Goal: Information Seeking & Learning: Learn about a topic

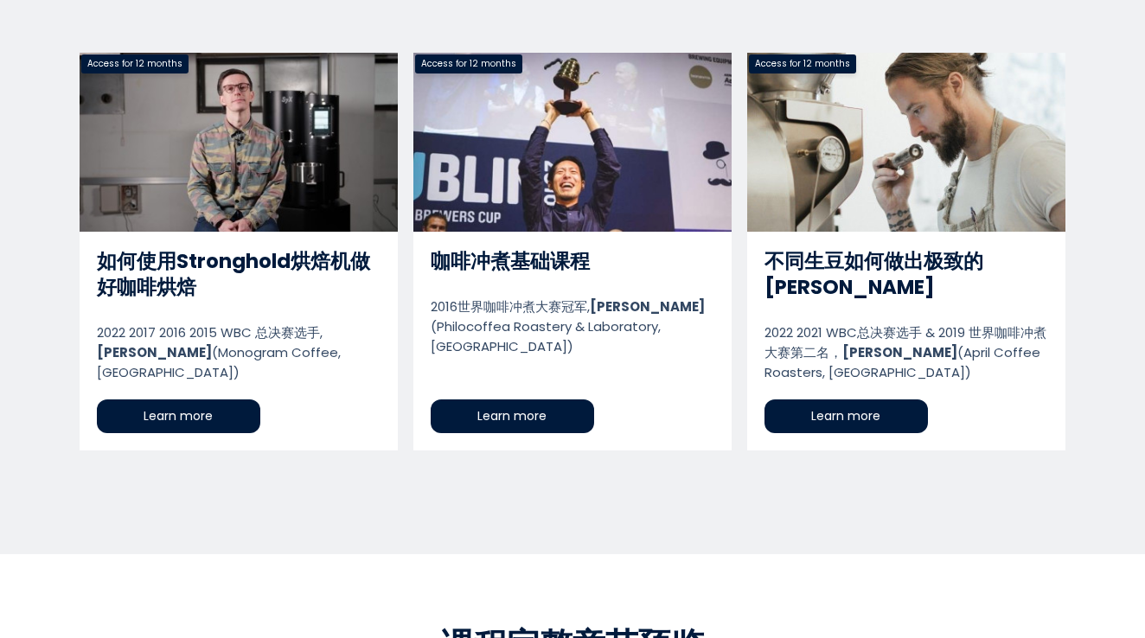
scroll to position [877, 0]
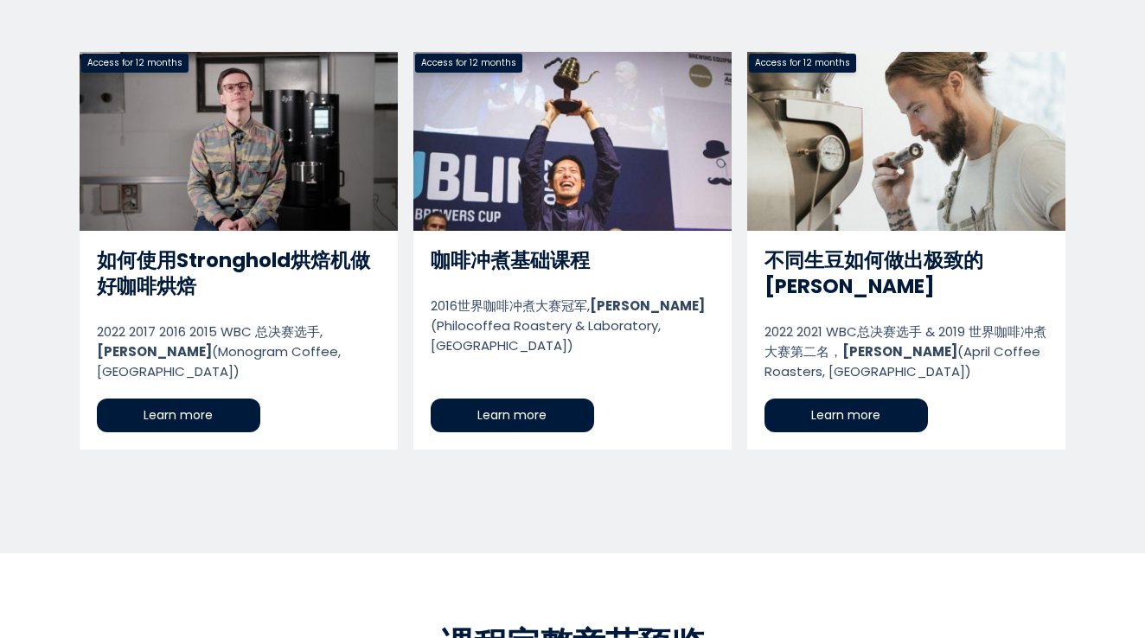
click at [195, 417] on link "如何使用Stronghold烘焙机做好咖啡烘焙" at bounding box center [239, 251] width 318 height 398
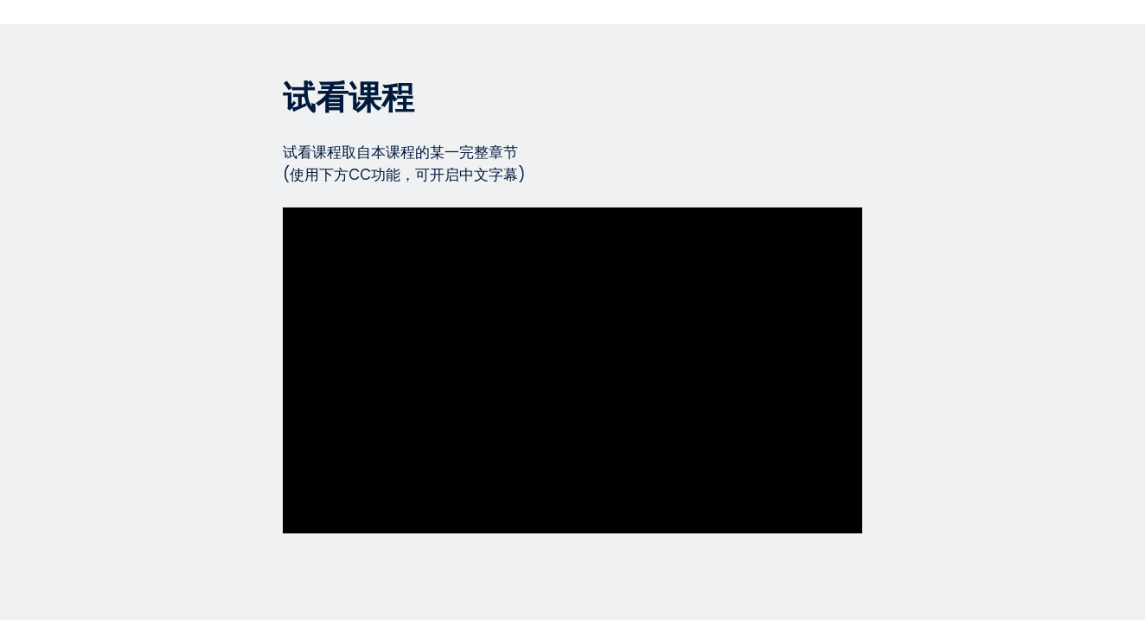
scroll to position [7607, 0]
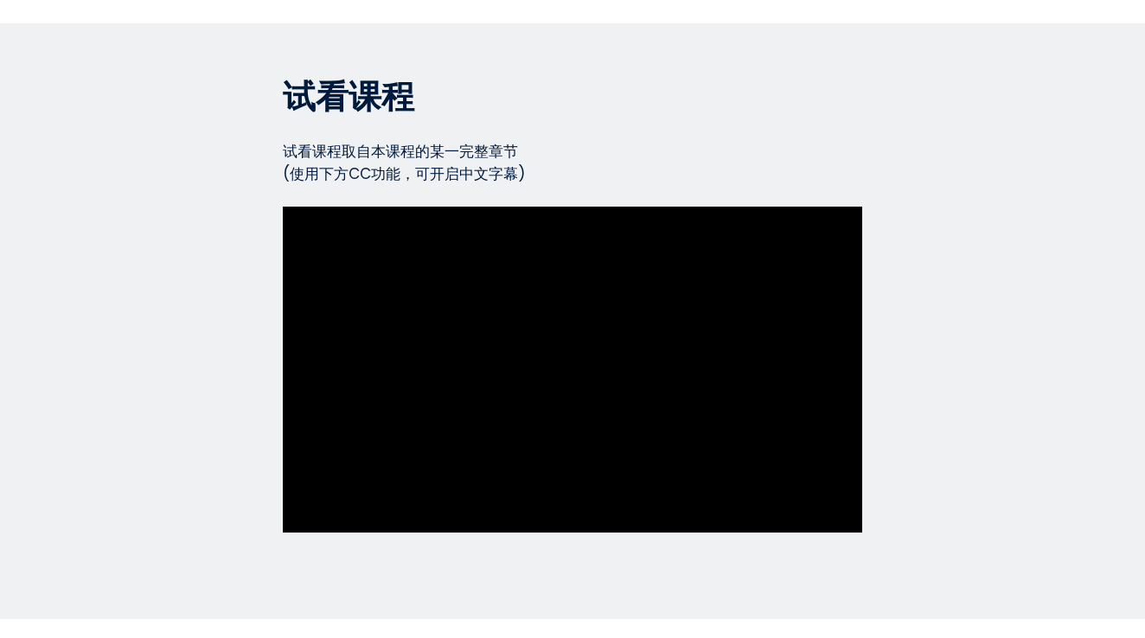
click at [918, 222] on section "试看课程 试看课程取自本课程的某一完整章节 (使用下方CC功能，可开启中文字幕) Watch a full sample directly from the …" at bounding box center [572, 321] width 1145 height 596
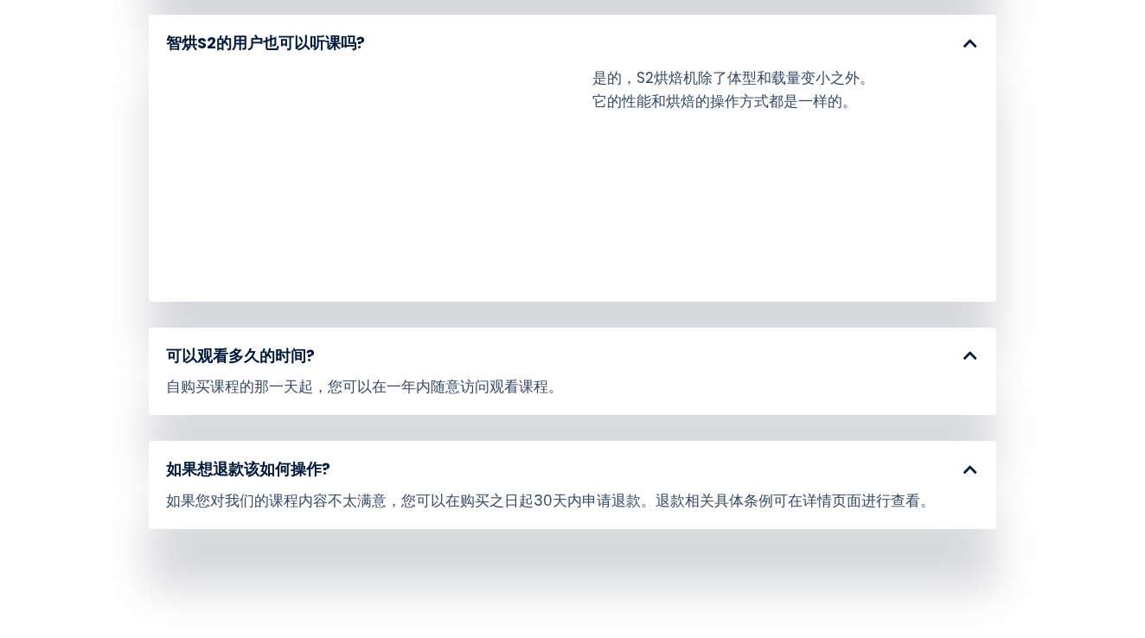
scroll to position [8735, 0]
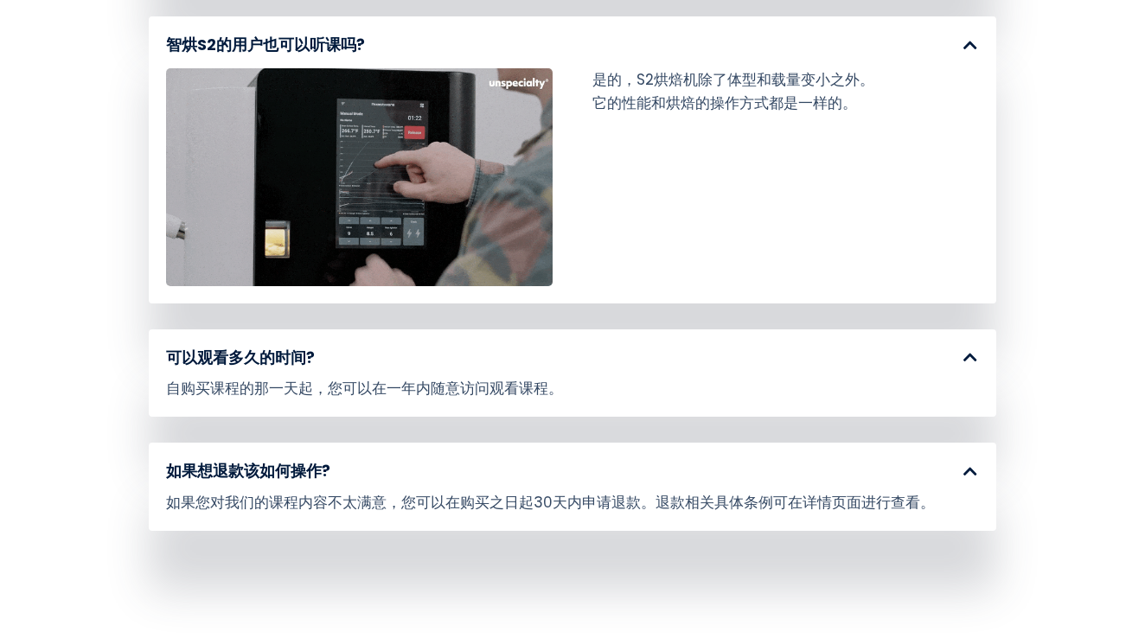
click at [789, 491] on div "如果您对我们的课程内容不太满意，您可以在购买之日起30天内申请退款。退款相关具体条例可在详情页面进行查看。" at bounding box center [572, 502] width 813 height 22
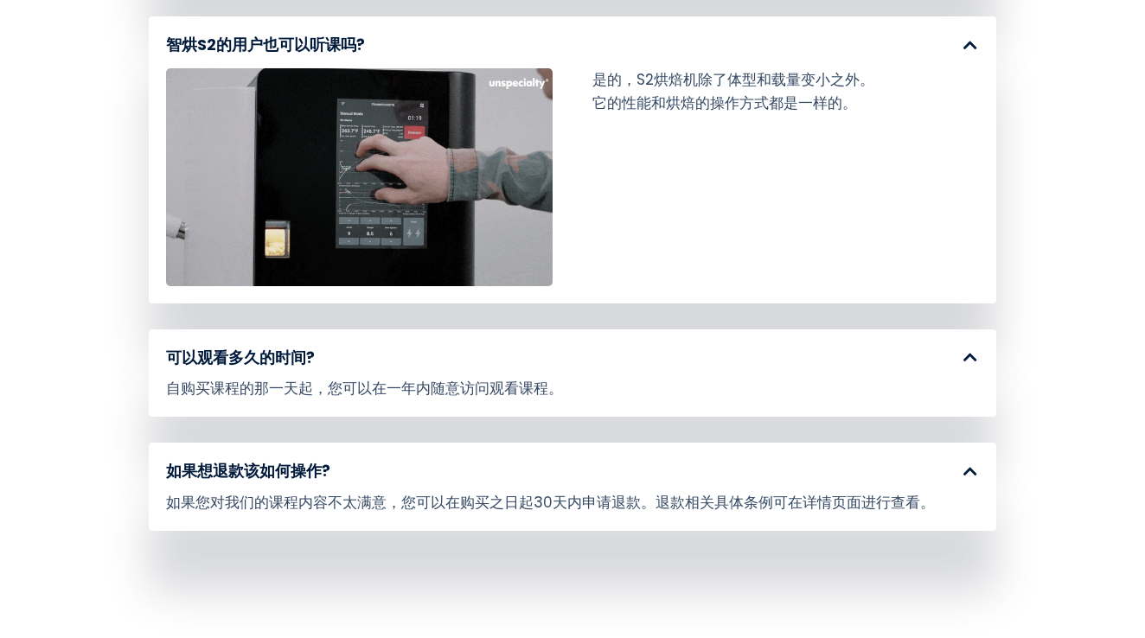
click at [963, 463] on span at bounding box center [971, 471] width 16 height 16
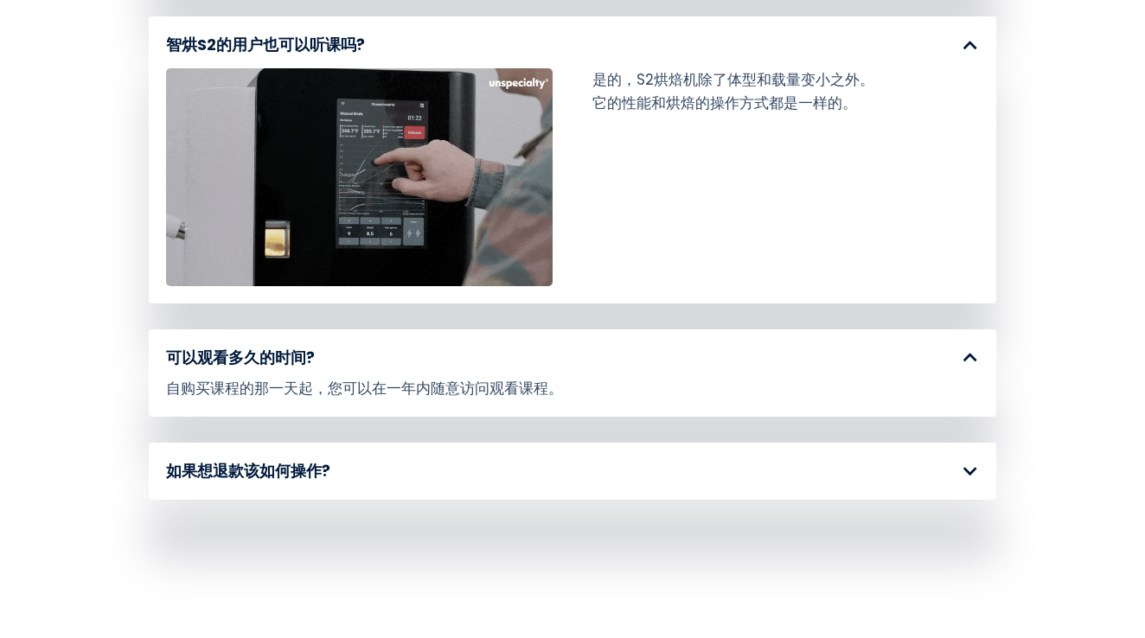
click at [963, 463] on span at bounding box center [971, 471] width 16 height 16
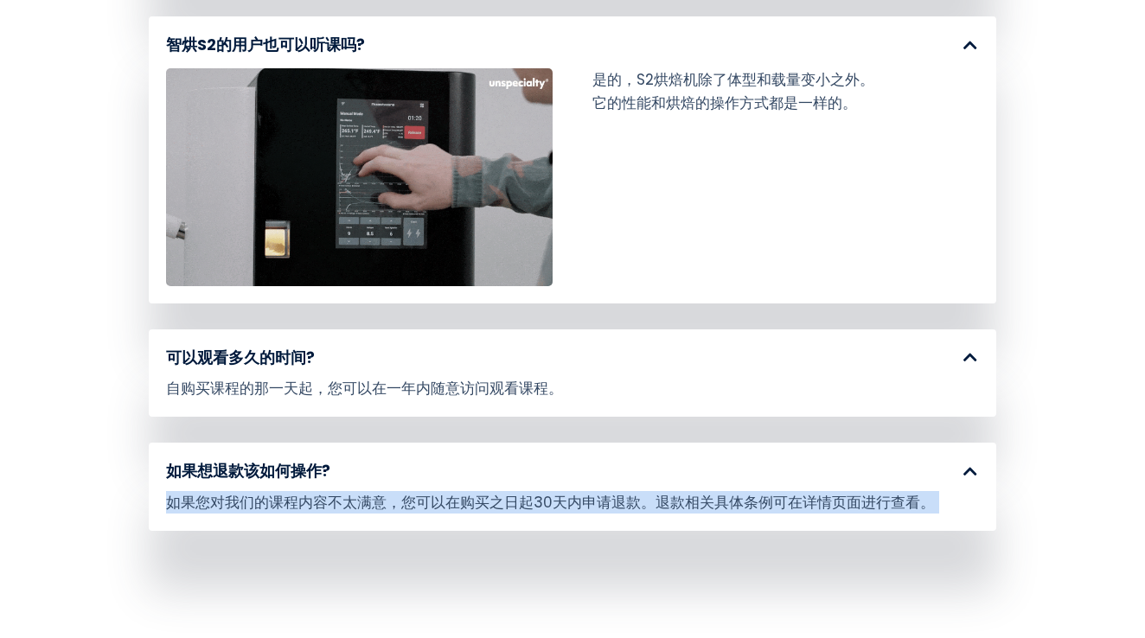
click at [963, 463] on span at bounding box center [971, 471] width 16 height 16
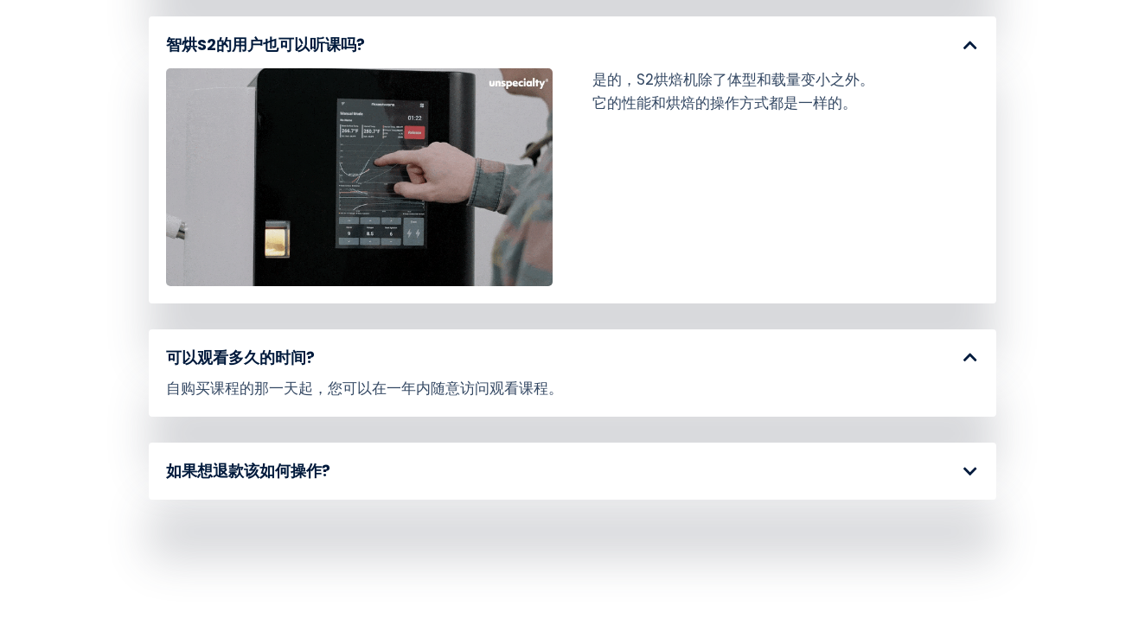
click at [963, 463] on span at bounding box center [971, 471] width 16 height 16
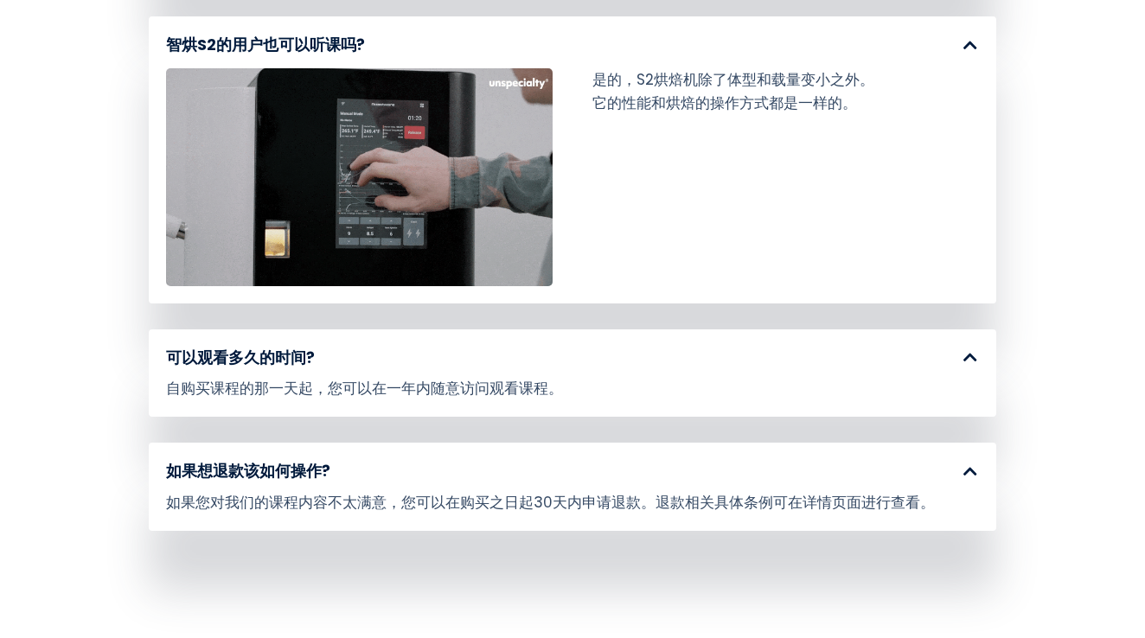
click at [640, 491] on div "如果您对我们的课程内容不太满意，您可以在购买之日起30天内申请退款。退款相关具体条例可在详情页面进行查看。" at bounding box center [572, 502] width 813 height 22
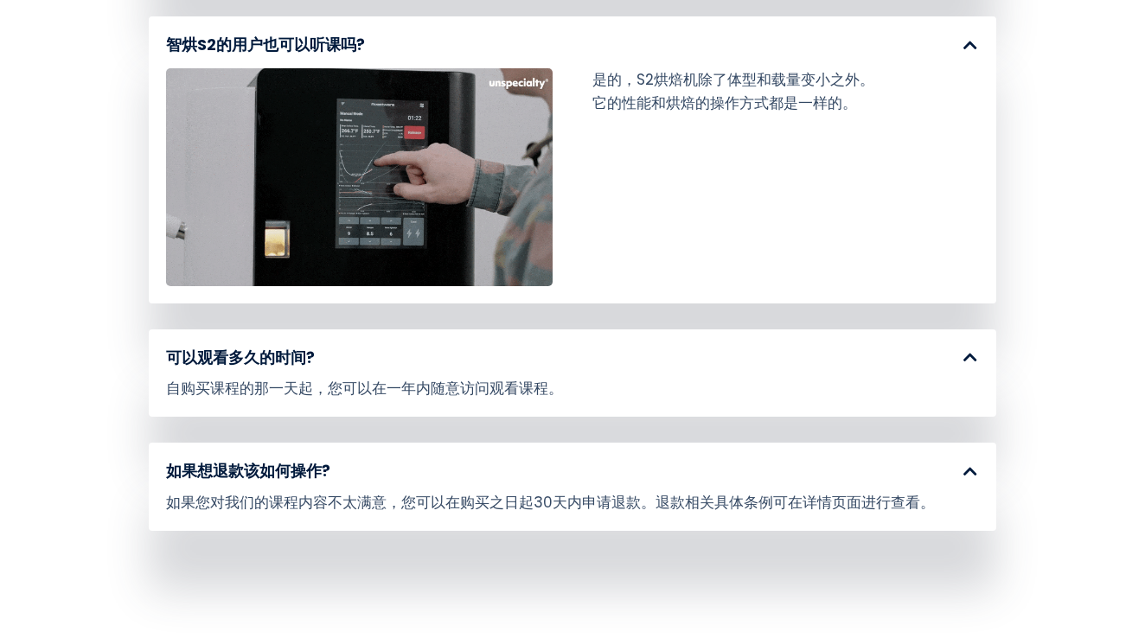
click at [640, 491] on div "如果您对我们的课程内容不太满意，您可以在购买之日起30天内申请退款。退款相关具体条例可在详情页面进行查看。" at bounding box center [572, 502] width 813 height 22
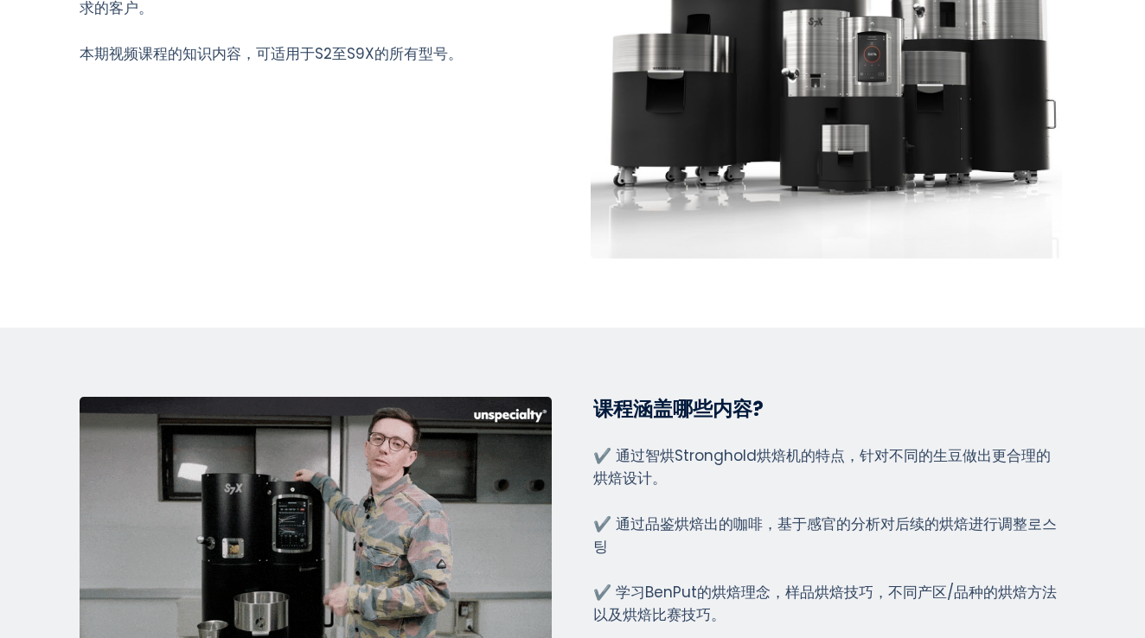
scroll to position [3829, 0]
